Goal: Task Accomplishment & Management: Use online tool/utility

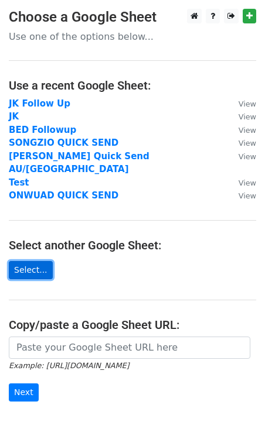
click at [46, 262] on link "Select..." at bounding box center [31, 270] width 44 height 18
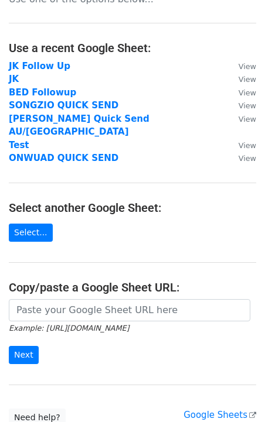
scroll to position [39, 0]
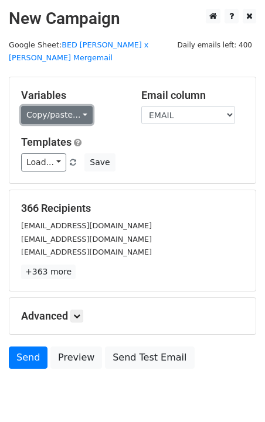
click at [62, 106] on link "Copy/paste..." at bounding box center [56, 115] width 71 height 18
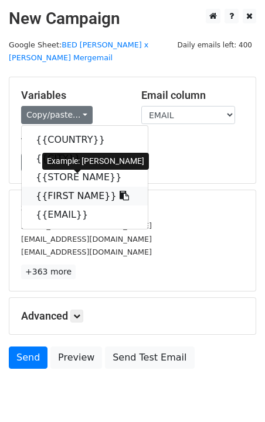
click at [69, 187] on link "{{FIRST NAME}}" at bounding box center [85, 196] width 126 height 19
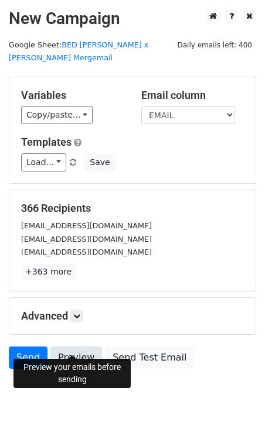
click at [78, 353] on link "Preview" at bounding box center [76, 358] width 52 height 22
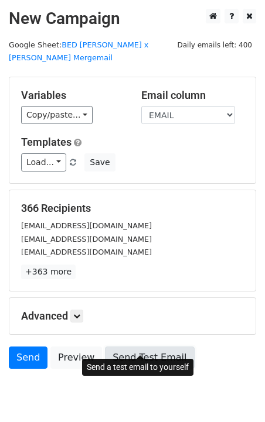
click at [145, 350] on link "Send Test Email" at bounding box center [149, 358] width 89 height 22
